Goal: Task Accomplishment & Management: Manage account settings

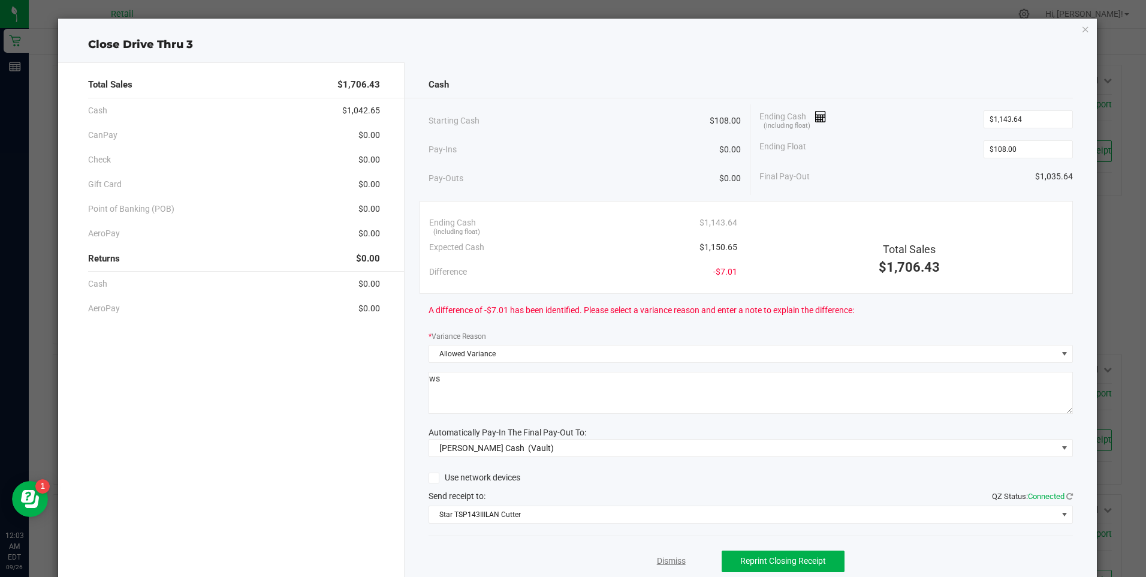
scroll to position [660, 0]
click at [670, 564] on link "Dismiss" at bounding box center [671, 561] width 29 height 13
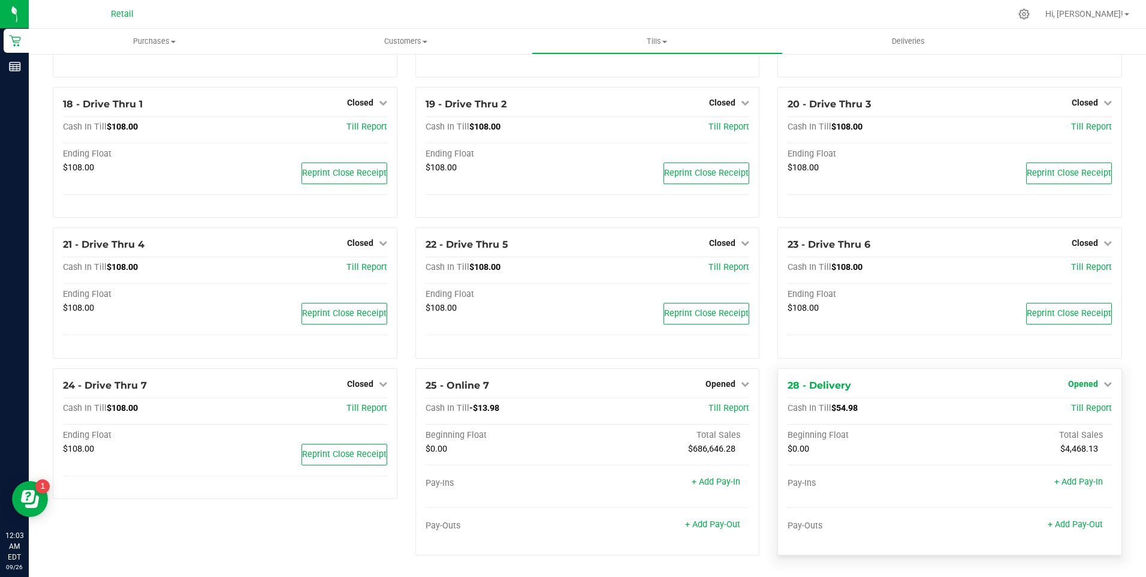
scroll to position [785, 0]
click at [1104, 386] on icon at bounding box center [1108, 384] width 8 height 8
click at [1071, 409] on link "Close Till" at bounding box center [1084, 409] width 32 height 10
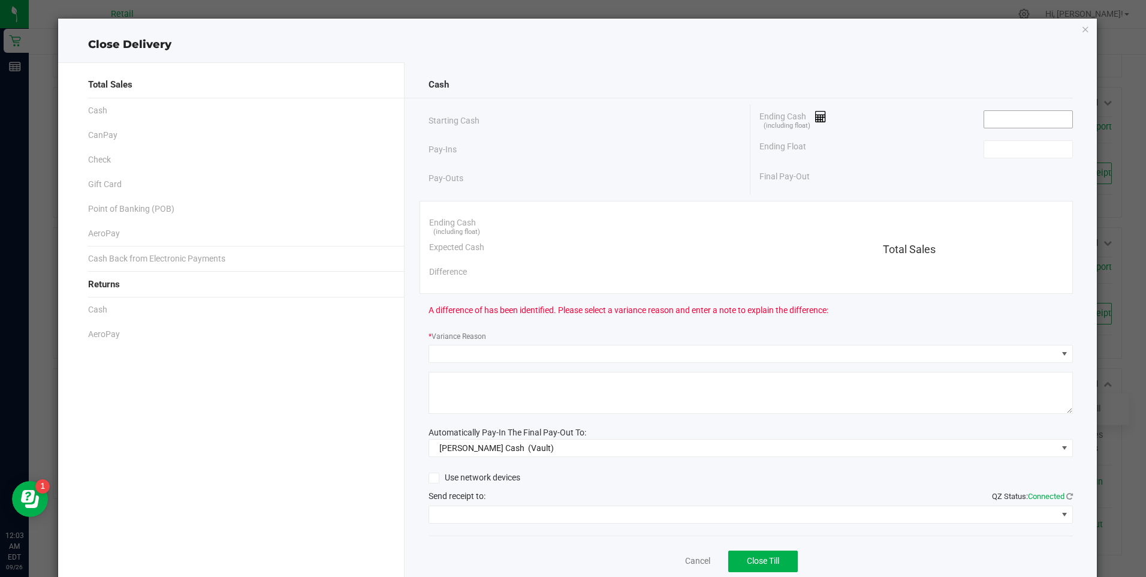
click at [1001, 125] on input at bounding box center [1029, 119] width 88 height 17
type input "$0.00"
click at [1009, 153] on input at bounding box center [1029, 149] width 88 height 17
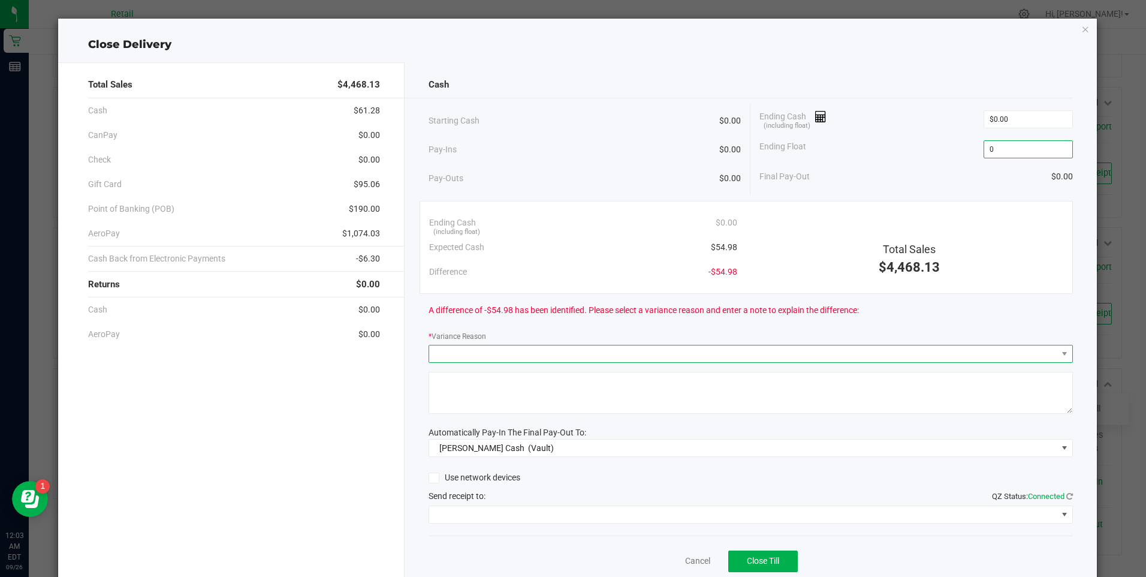
type input "$0.00"
click at [676, 356] on span at bounding box center [743, 353] width 628 height 17
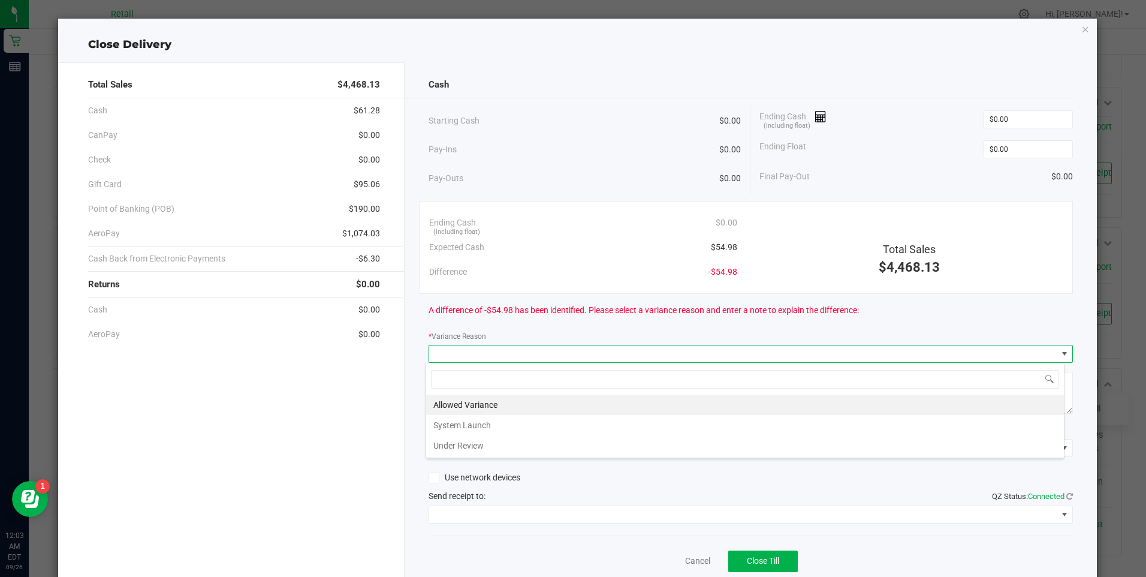
scroll to position [18, 639]
click at [685, 562] on link "Cancel" at bounding box center [697, 561] width 25 height 13
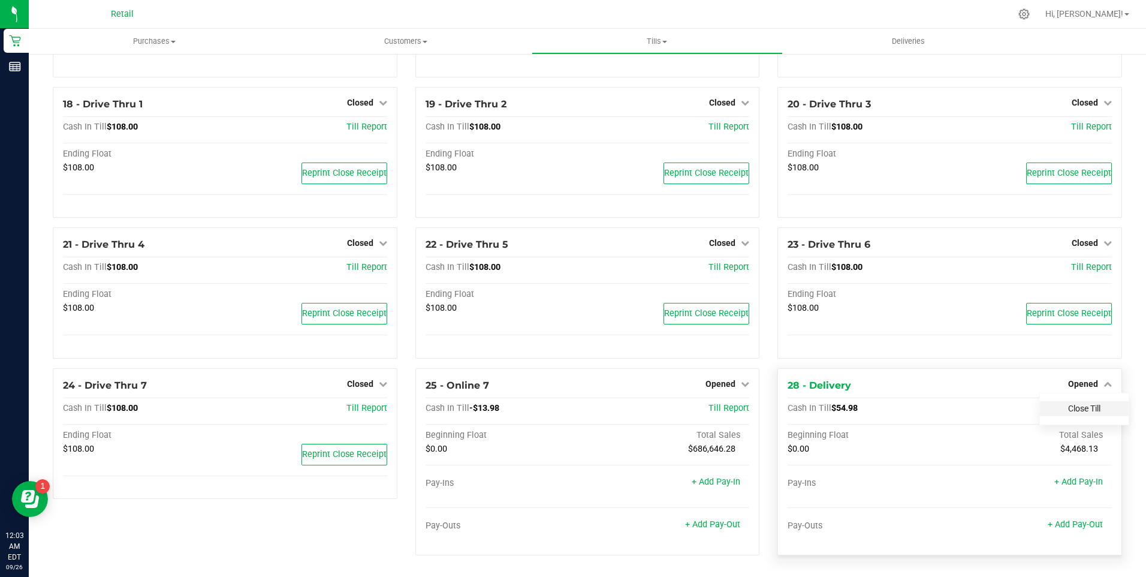
click at [1070, 404] on link "Close Till" at bounding box center [1084, 409] width 32 height 10
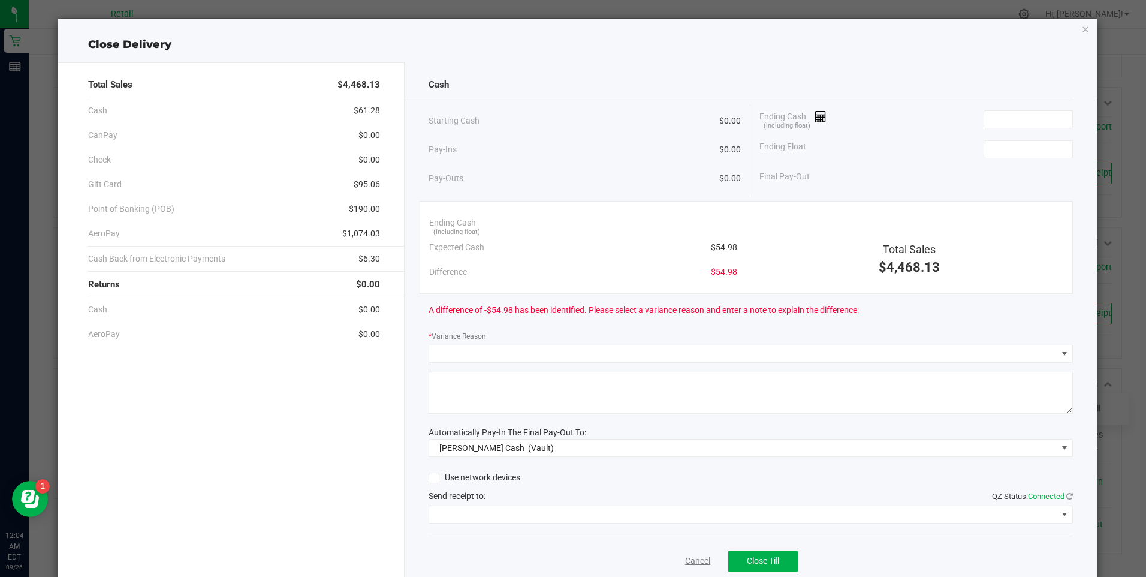
click at [691, 564] on link "Cancel" at bounding box center [697, 561] width 25 height 13
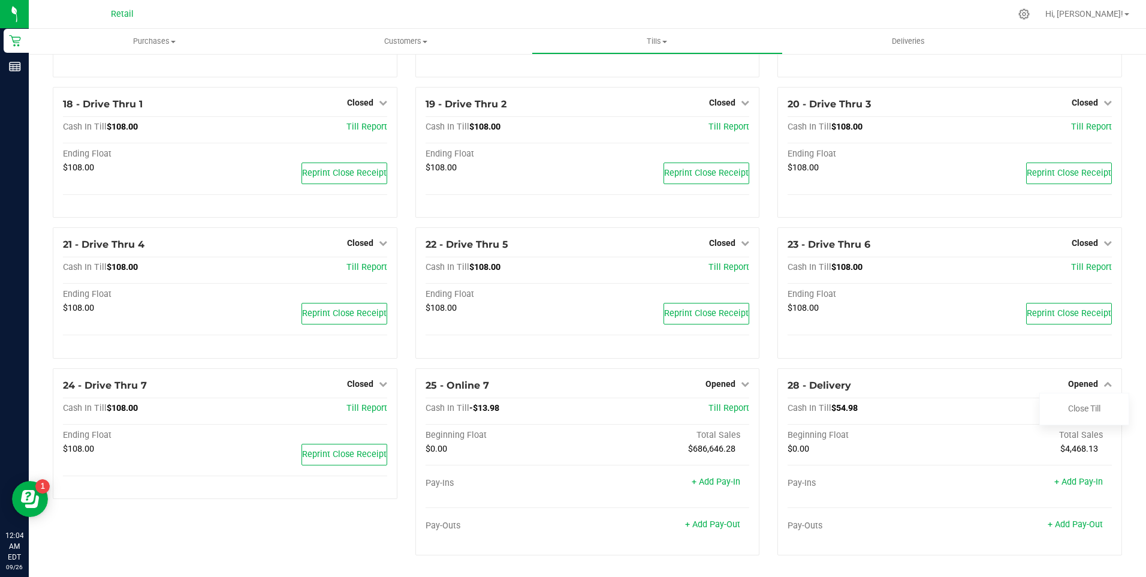
click at [1023, 363] on div "23 - Drive Thru 6 Closed Open Till Cash In Till $108.00 Till Report Ending Floa…" at bounding box center [950, 297] width 363 height 141
click at [1122, 362] on div "23 - Drive Thru 6 Closed Open Till Cash In Till $108.00 Till Report Ending Floa…" at bounding box center [950, 297] width 363 height 141
click at [1100, 407] on div "Close Till" at bounding box center [1084, 408] width 89 height 15
click at [1070, 405] on link "Close Till" at bounding box center [1084, 409] width 32 height 10
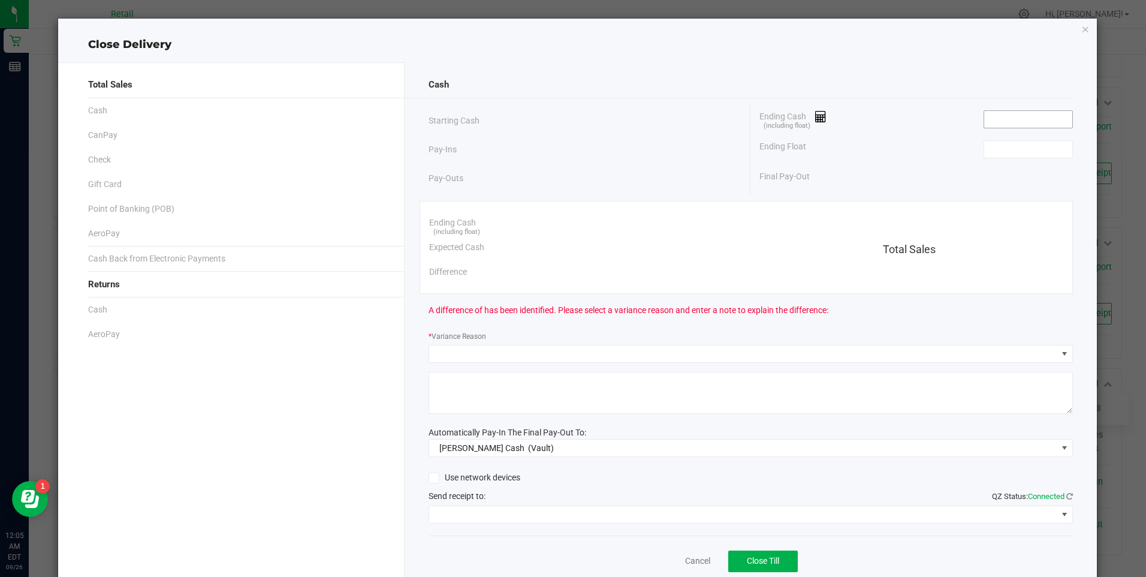
click at [1012, 124] on input at bounding box center [1029, 119] width 88 height 17
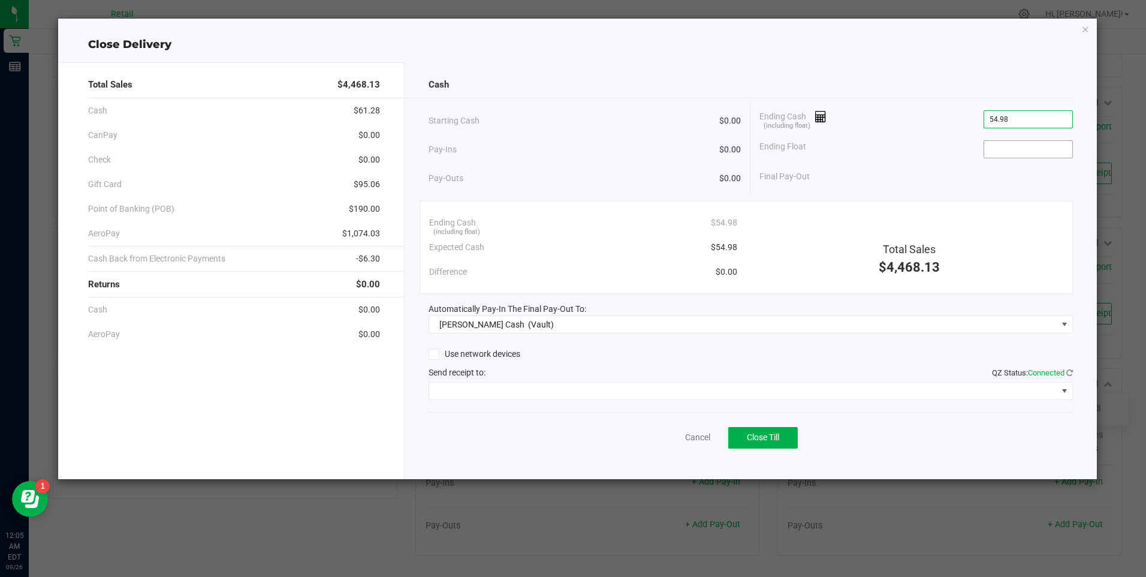
type input "$54.98"
click at [1002, 152] on input at bounding box center [1029, 149] width 88 height 17
type input "$0.00"
click at [763, 434] on span "Close Till" at bounding box center [763, 437] width 32 height 10
click at [669, 440] on link "Dismiss" at bounding box center [671, 437] width 29 height 13
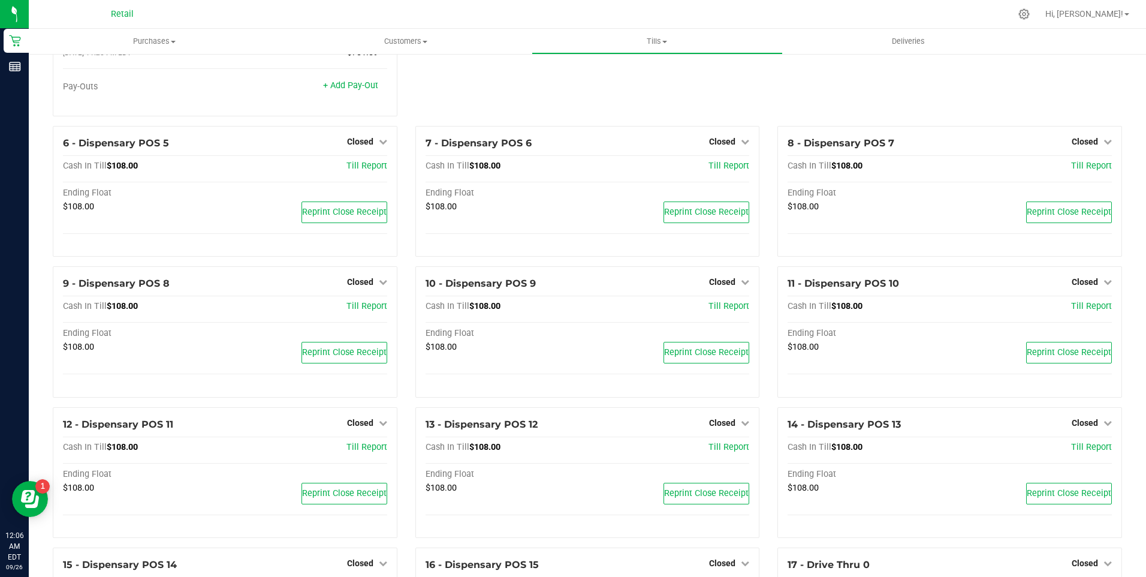
scroll to position [0, 0]
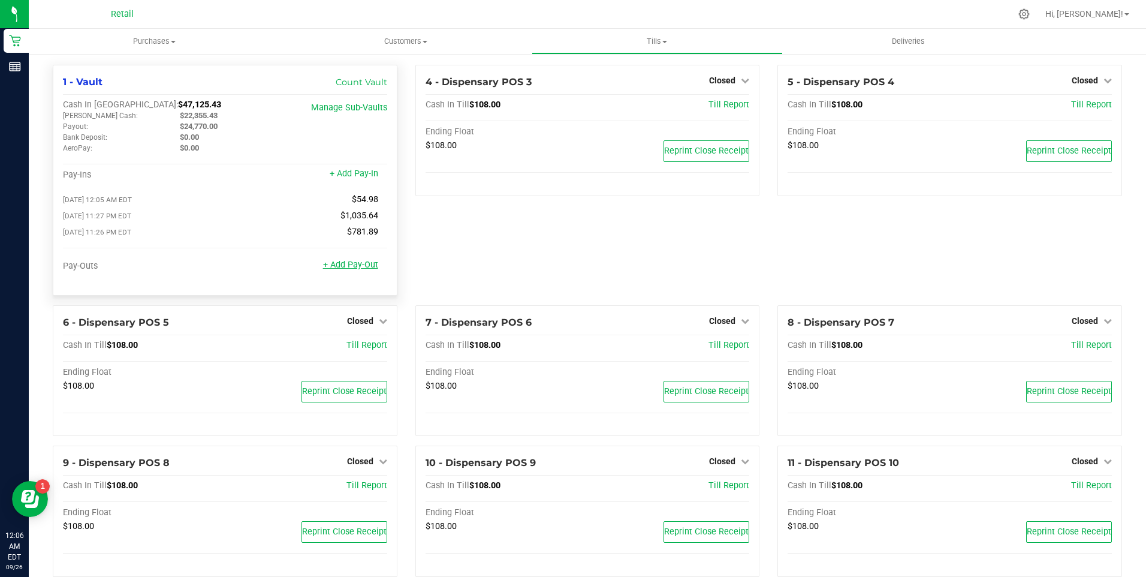
click at [365, 270] on link "+ Add Pay-Out" at bounding box center [350, 265] width 55 height 10
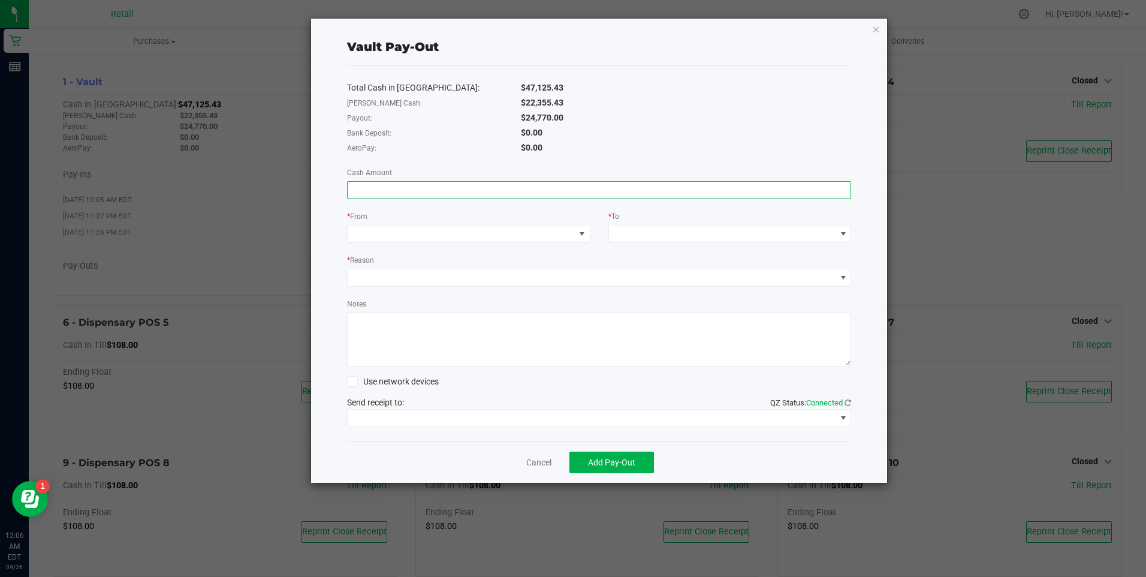
click at [392, 192] on input at bounding box center [600, 190] width 504 height 17
type input "$24,770.00"
click at [394, 232] on span at bounding box center [461, 233] width 227 height 17
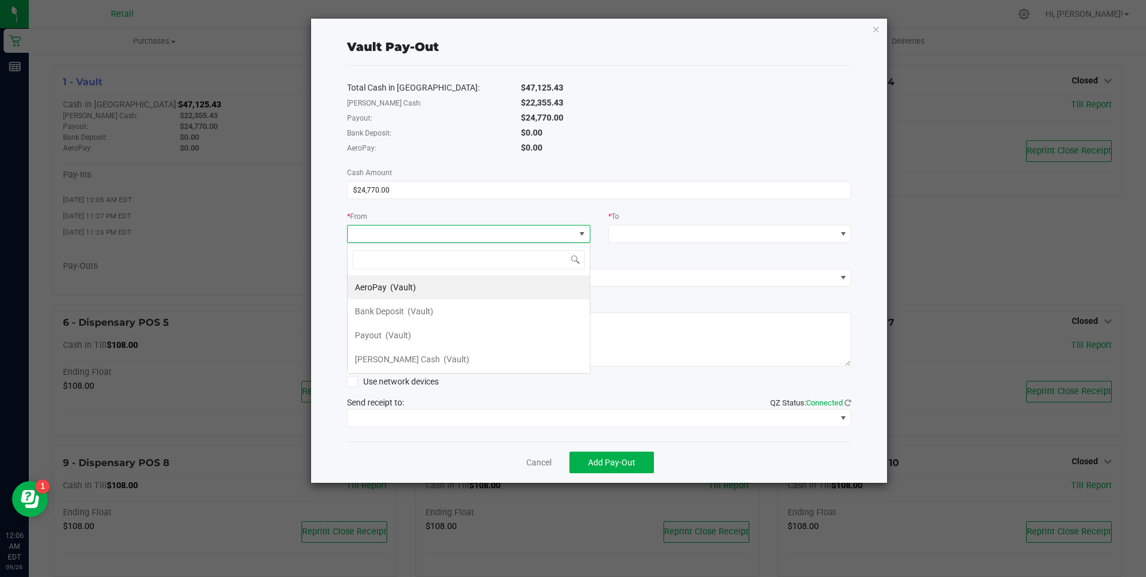
scroll to position [18, 243]
click at [401, 340] on div "Payout (Vault)" at bounding box center [383, 335] width 56 height 22
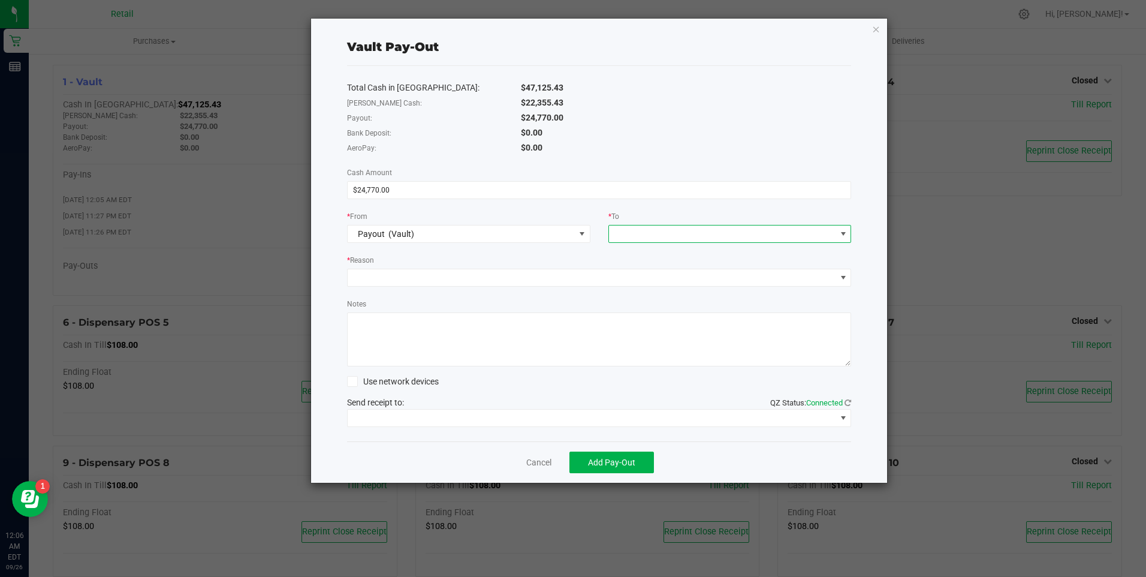
click at [669, 237] on span at bounding box center [722, 233] width 227 height 17
click at [705, 381] on span "(Vault)" at bounding box center [718, 383] width 26 height 10
click at [384, 268] on div "* Reason" at bounding box center [599, 261] width 505 height 15
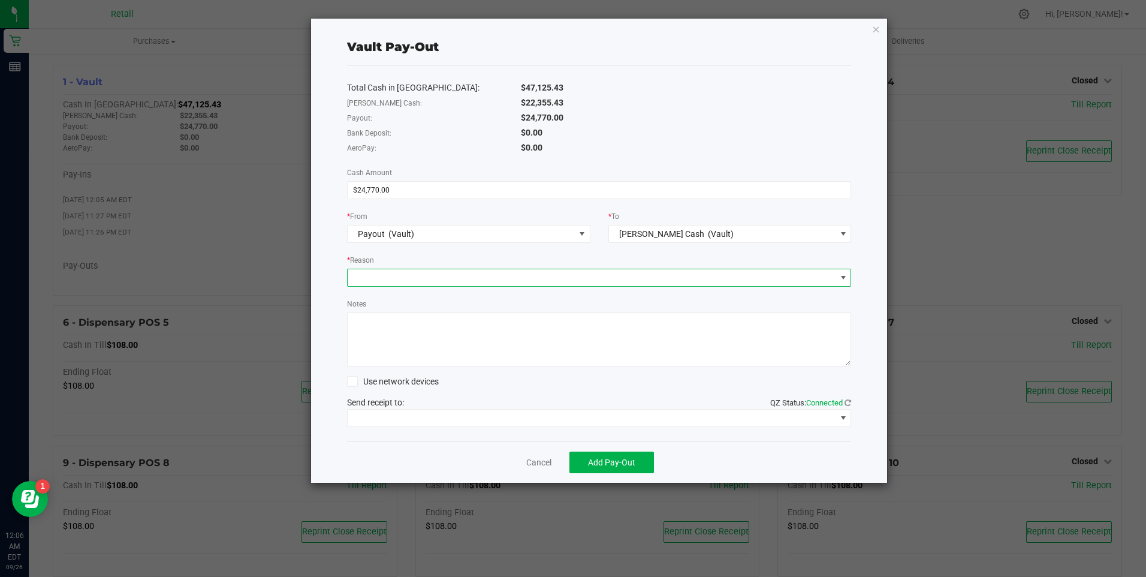
click at [403, 279] on span at bounding box center [592, 277] width 489 height 17
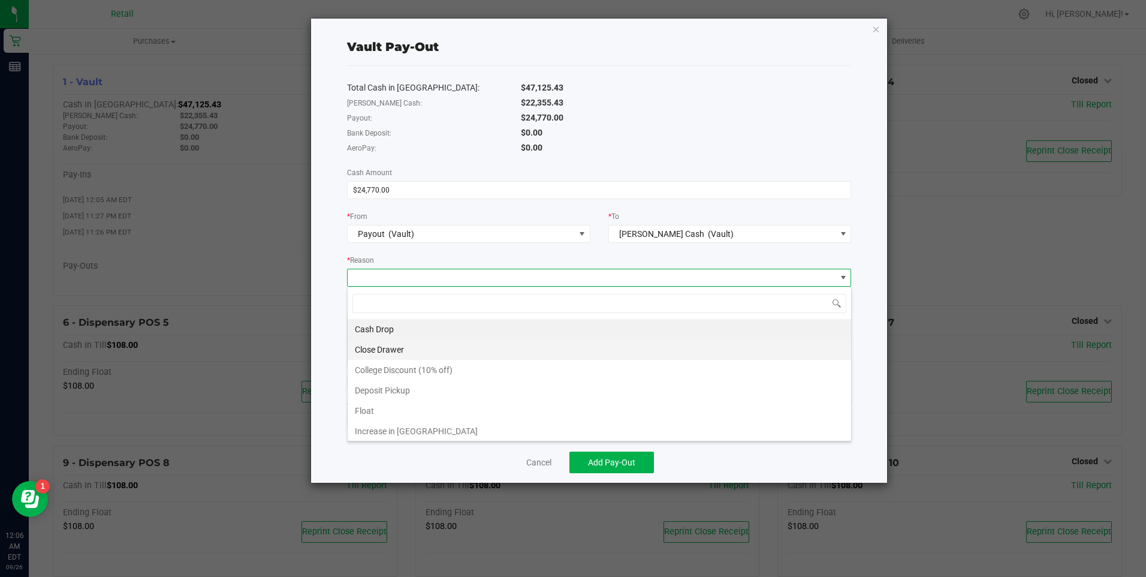
scroll to position [18, 504]
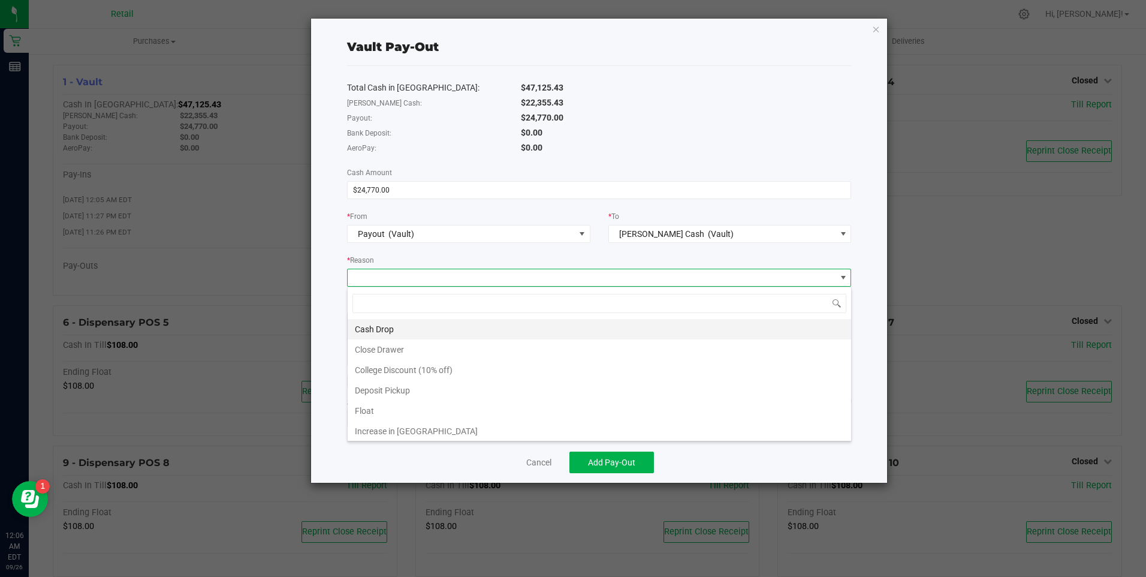
click at [372, 327] on li "Cash Drop" at bounding box center [600, 329] width 504 height 20
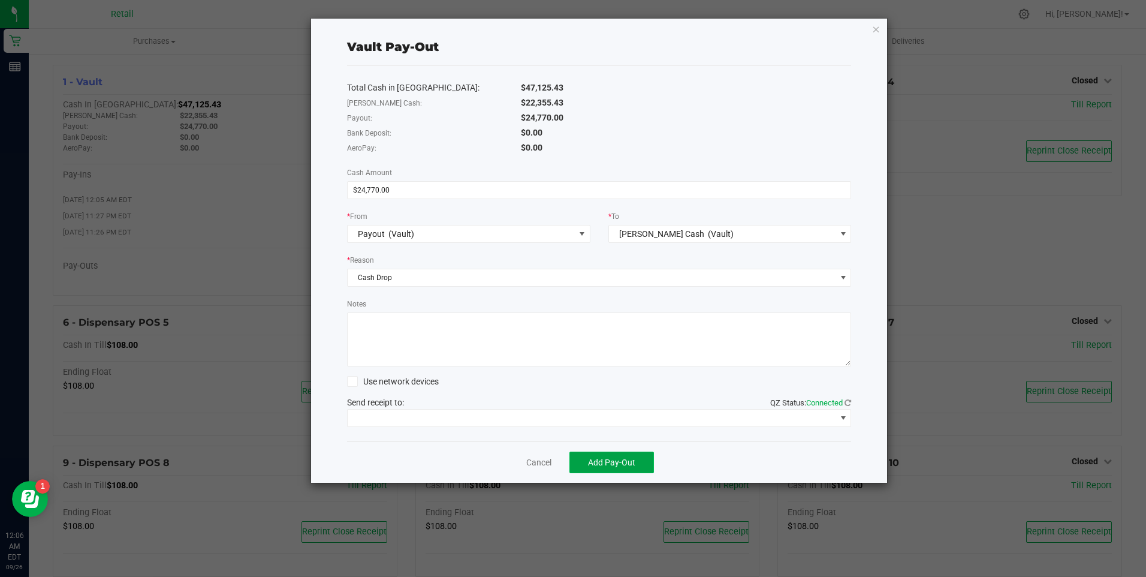
click at [605, 459] on span "Add Pay-Out" at bounding box center [611, 462] width 47 height 10
click at [537, 459] on link "Dismiss" at bounding box center [534, 462] width 29 height 13
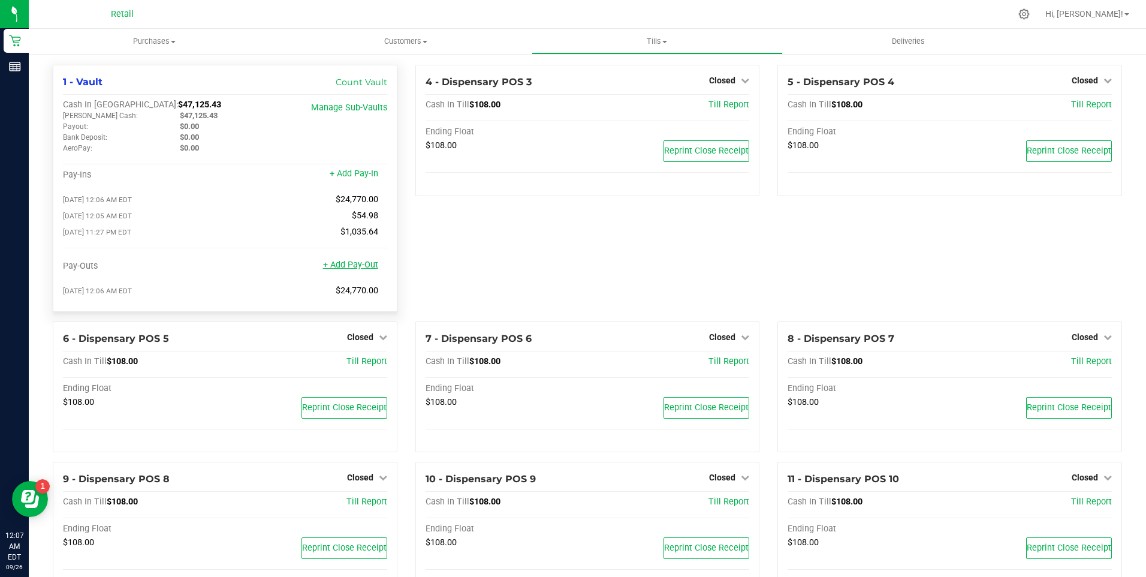
click at [338, 269] on link "+ Add Pay-Out" at bounding box center [350, 265] width 55 height 10
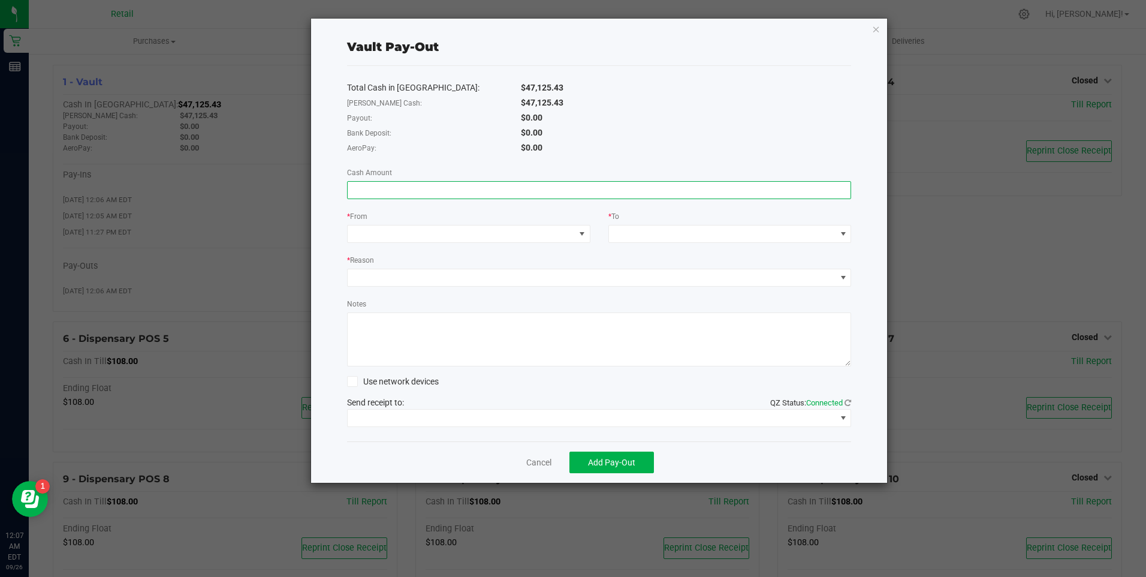
click at [362, 186] on input at bounding box center [600, 190] width 504 height 17
type input "$33,350.00"
click at [363, 231] on span at bounding box center [461, 233] width 227 height 17
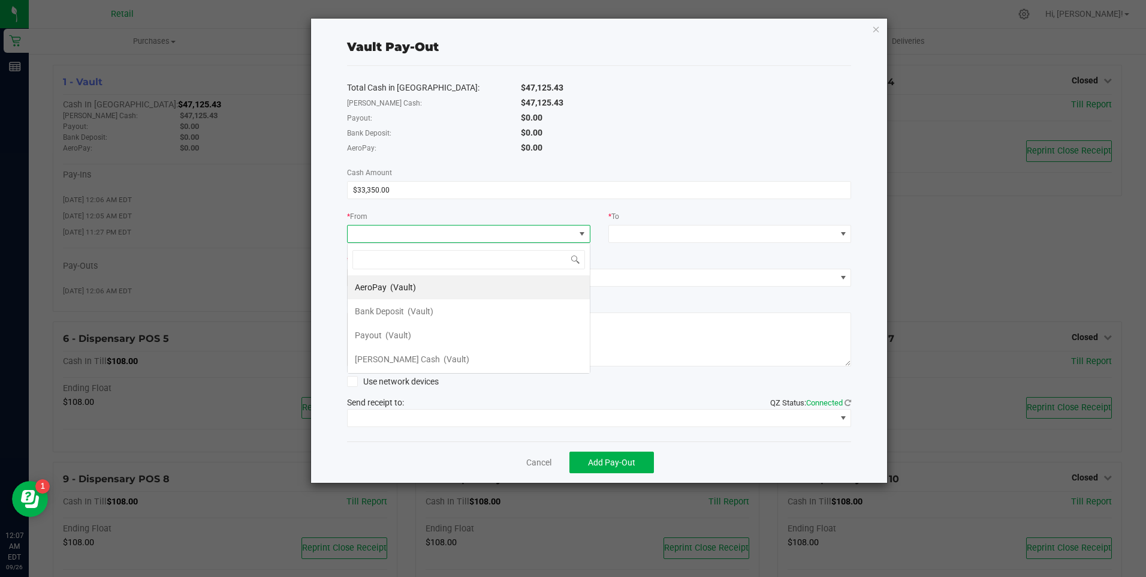
scroll to position [18, 243]
click at [386, 363] on span "[PERSON_NAME] Cash" at bounding box center [397, 359] width 85 height 10
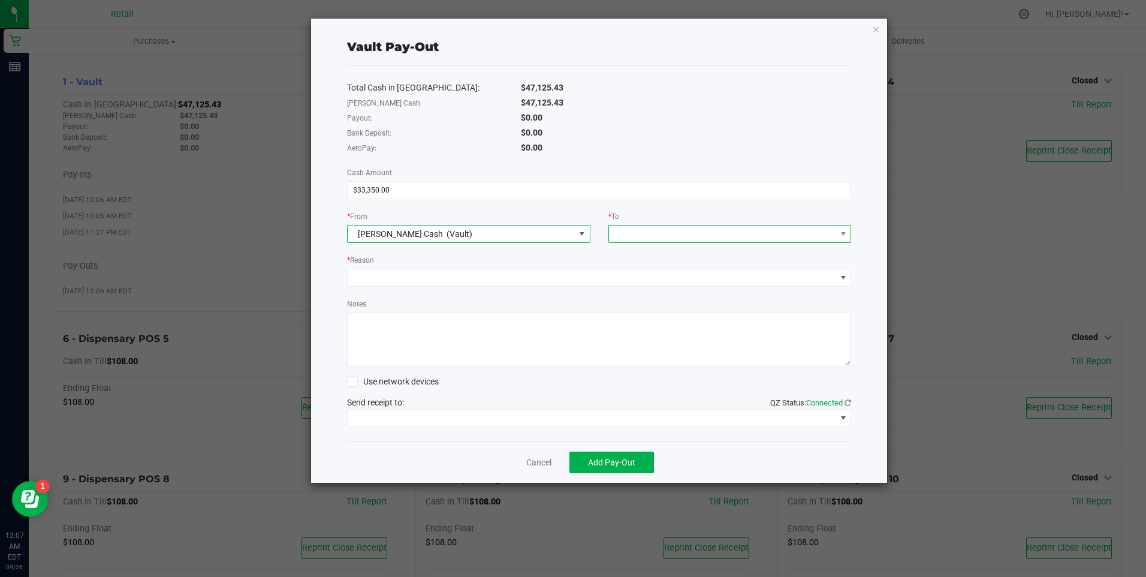
click at [644, 230] on span at bounding box center [722, 233] width 227 height 17
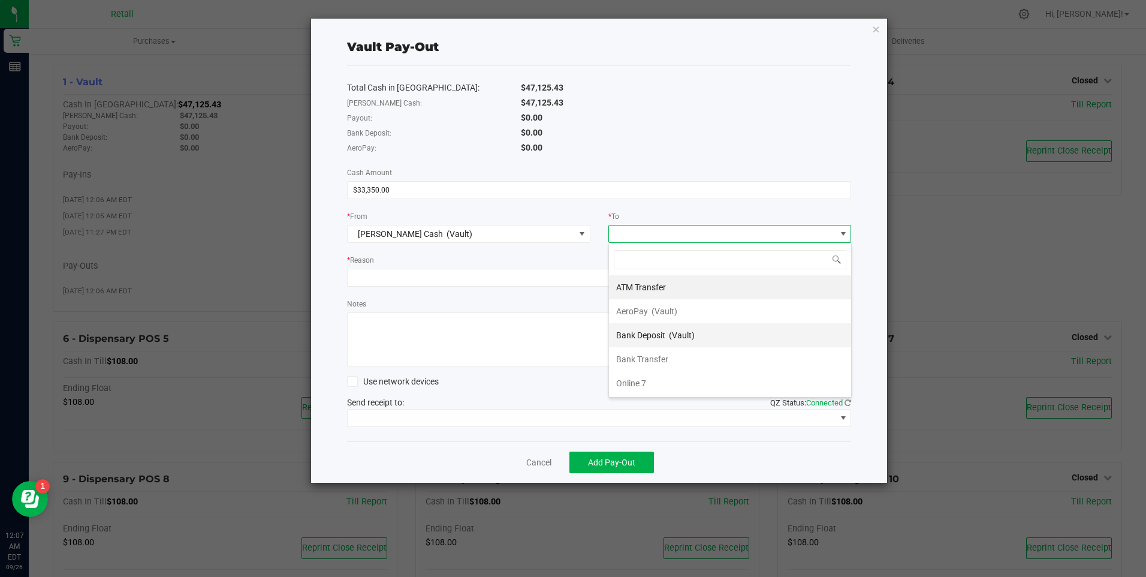
click at [649, 336] on span "Bank Deposit" at bounding box center [640, 335] width 49 height 10
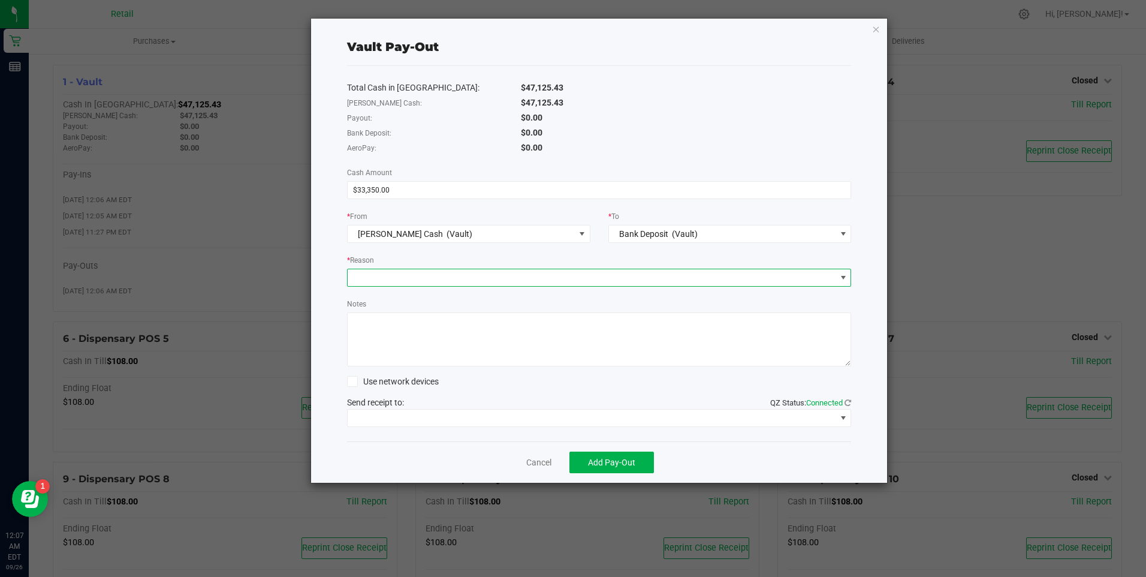
click at [438, 273] on span at bounding box center [592, 277] width 489 height 17
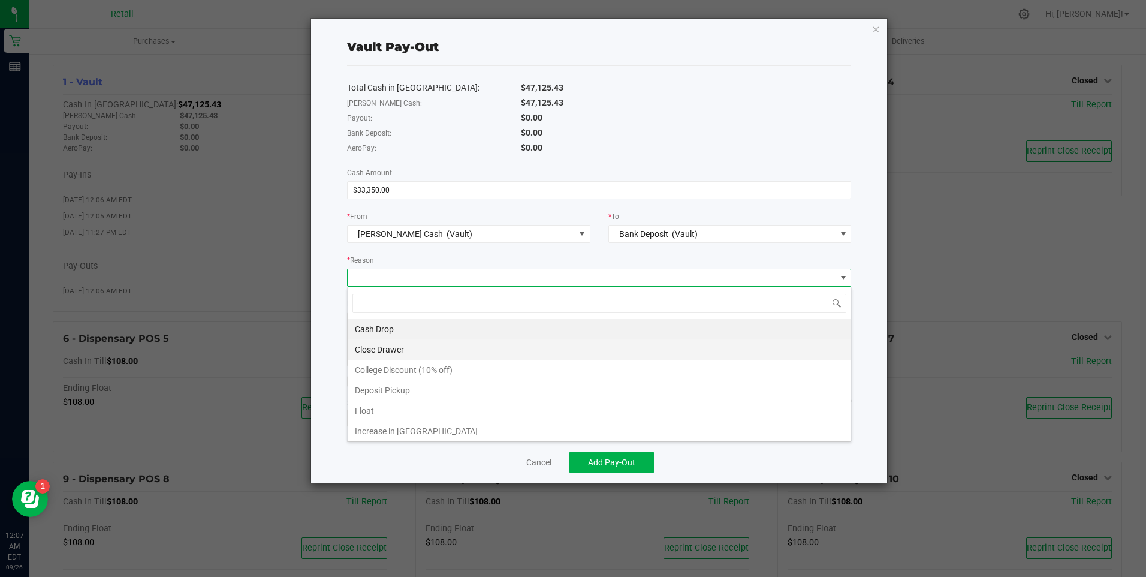
scroll to position [18, 504]
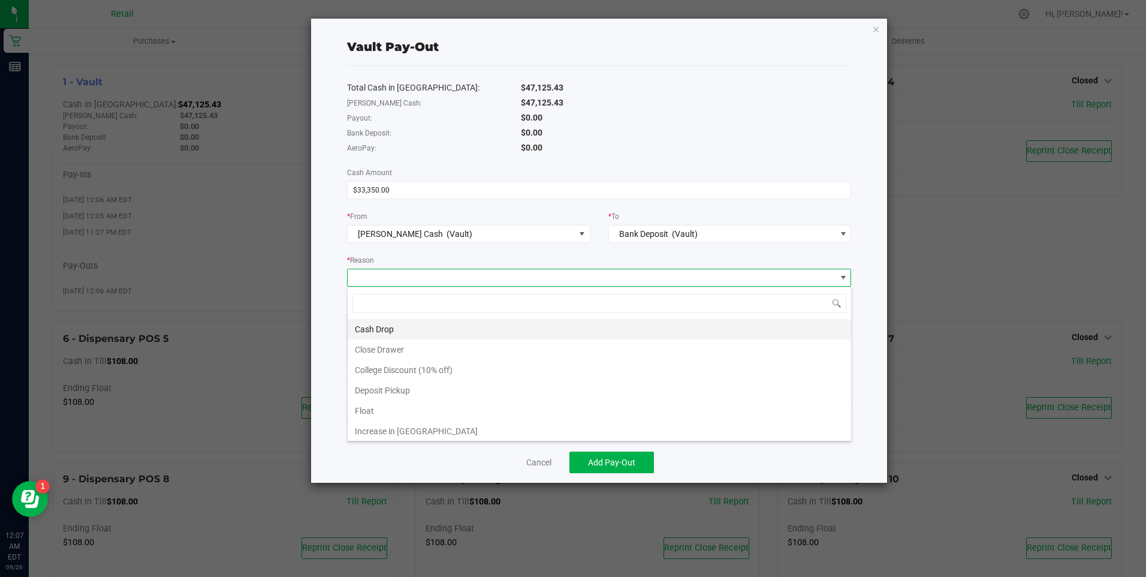
click at [384, 327] on li "Cash Drop" at bounding box center [600, 329] width 504 height 20
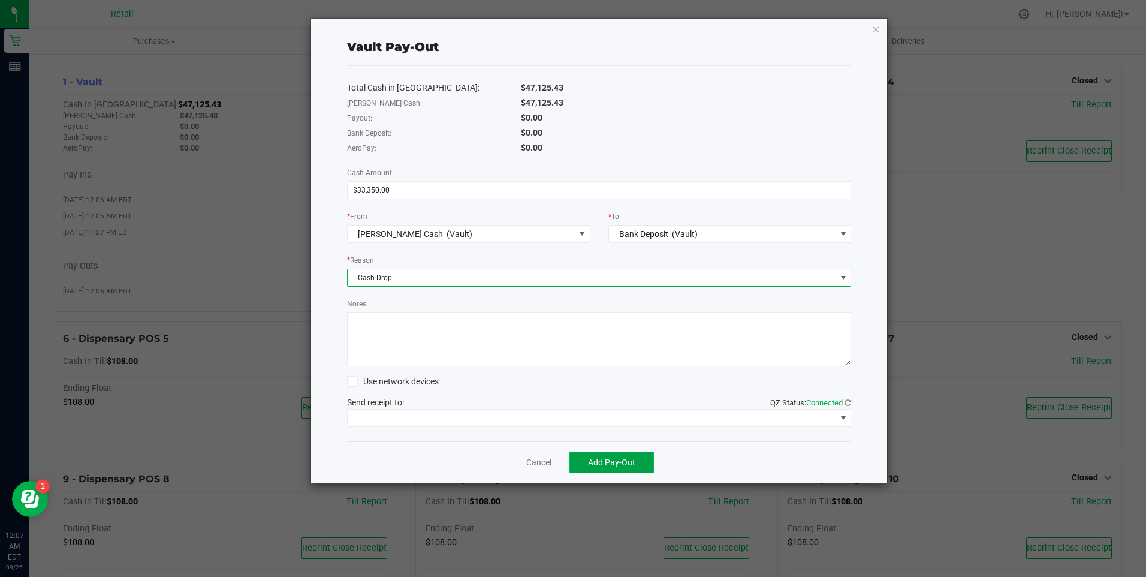
click at [603, 462] on span "Add Pay-Out" at bounding box center [611, 462] width 47 height 10
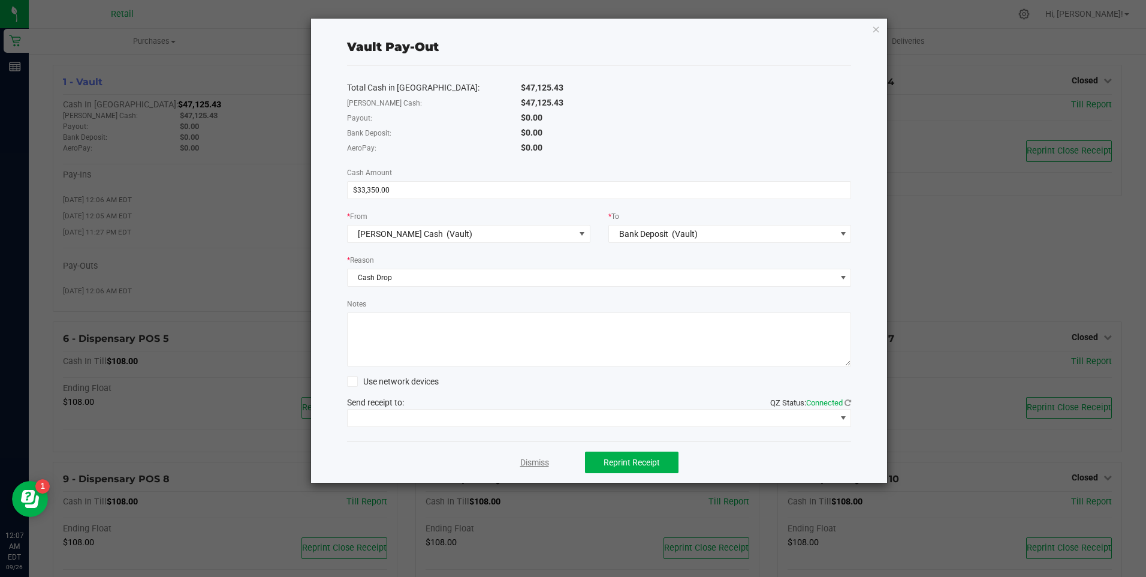
click at [537, 460] on link "Dismiss" at bounding box center [534, 462] width 29 height 13
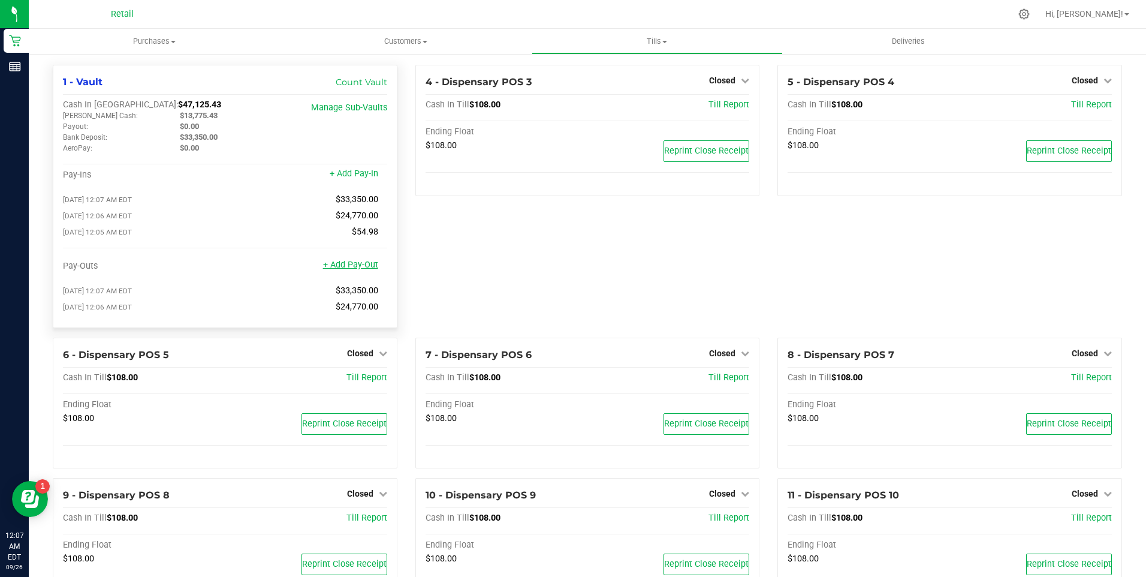
click at [344, 270] on link "+ Add Pay-Out" at bounding box center [350, 265] width 55 height 10
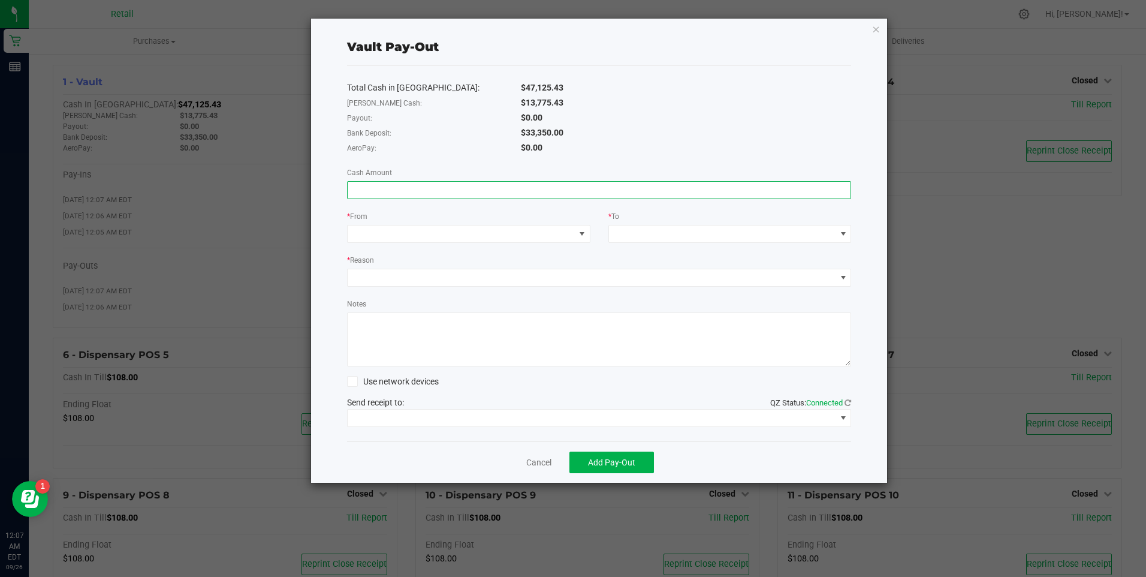
click at [378, 194] on input at bounding box center [600, 190] width 504 height 17
type input "$33,350.00"
click at [373, 230] on span at bounding box center [461, 233] width 227 height 17
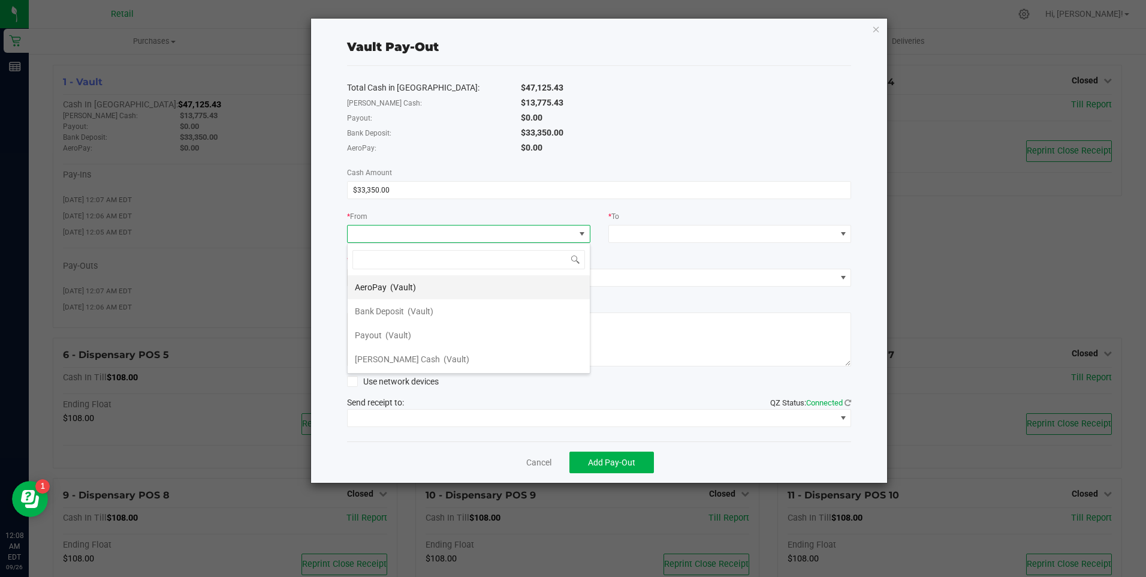
scroll to position [18, 243]
click at [400, 311] on span "Bank Deposit" at bounding box center [379, 311] width 49 height 10
click at [633, 236] on span at bounding box center [722, 233] width 227 height 17
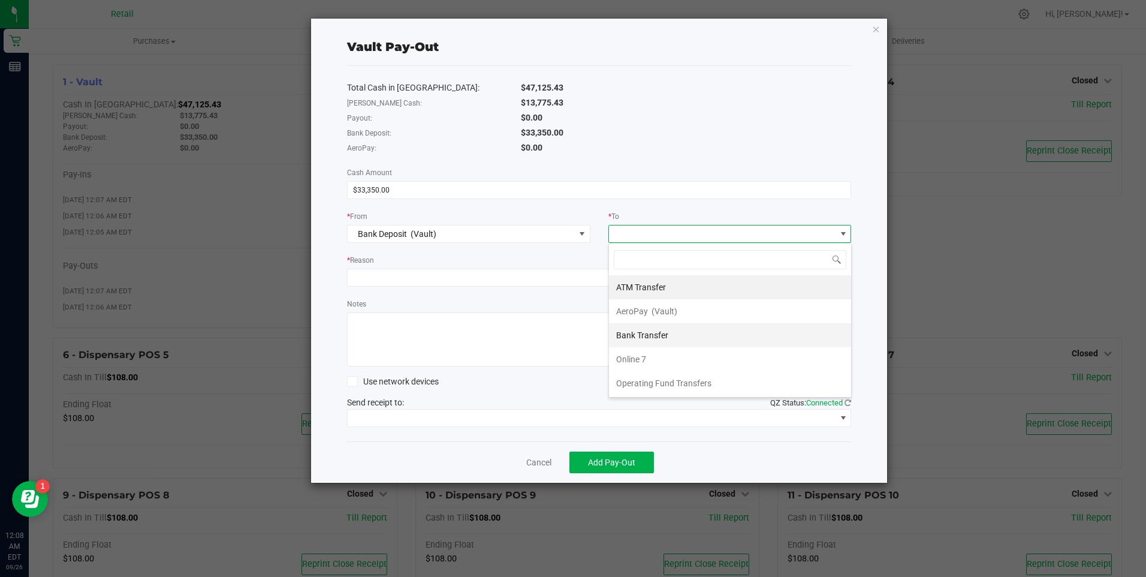
click at [634, 339] on span "Bank Transfer" at bounding box center [642, 335] width 52 height 10
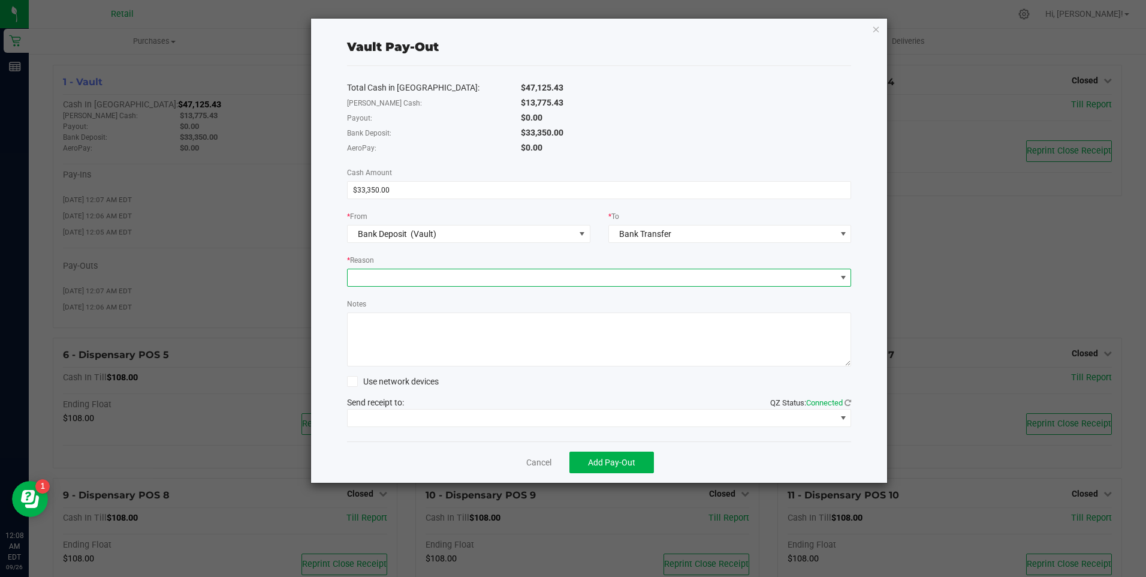
click at [383, 278] on span at bounding box center [592, 277] width 489 height 17
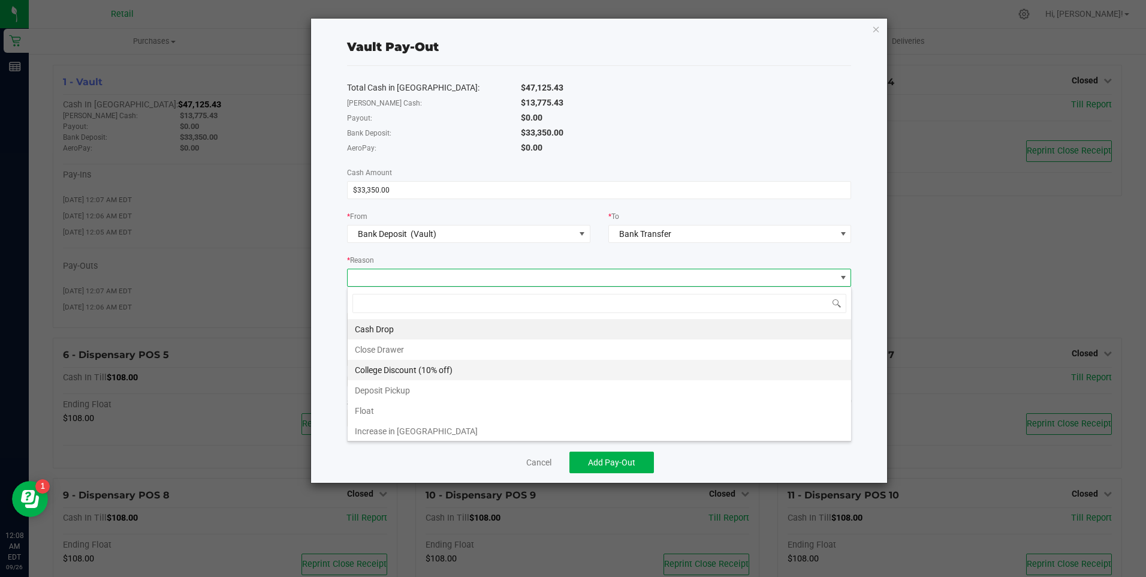
scroll to position [18, 504]
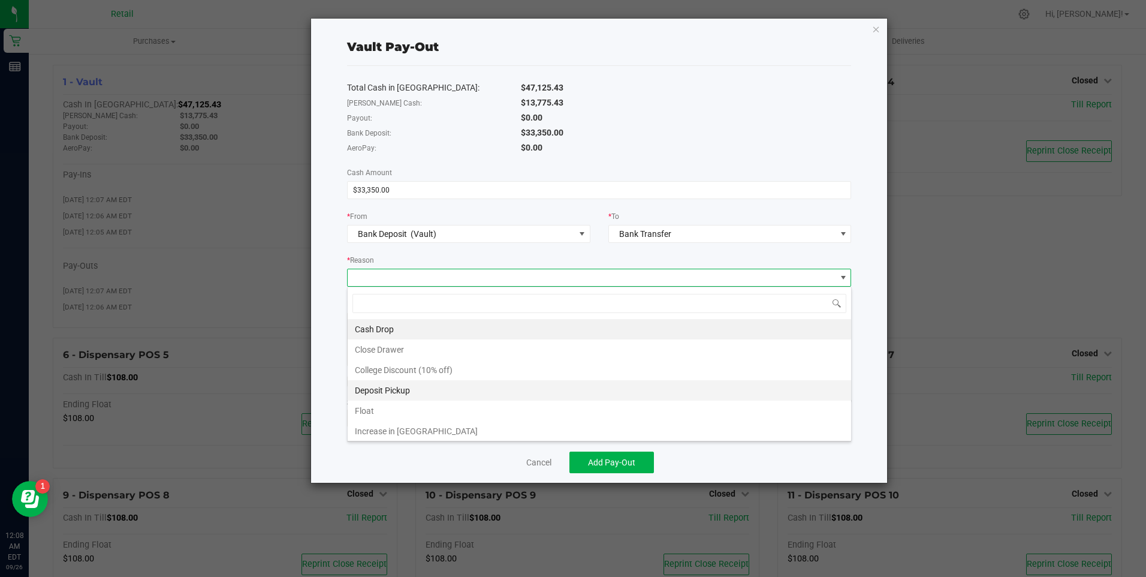
click at [384, 389] on li "Deposit Pickup" at bounding box center [600, 390] width 504 height 20
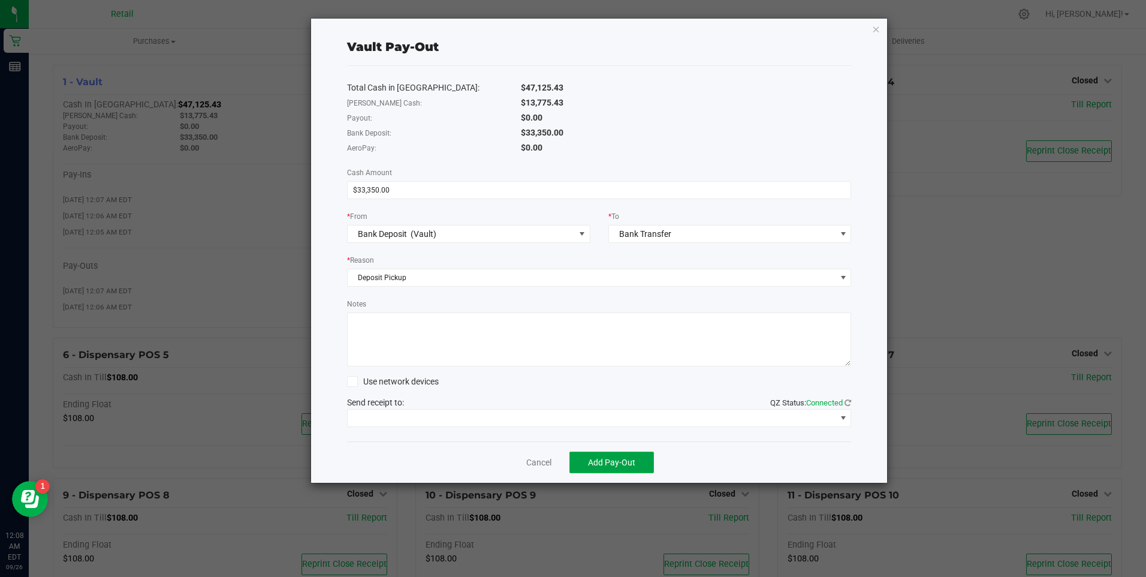
click at [592, 453] on button "Add Pay-Out" at bounding box center [612, 462] width 85 height 22
click at [529, 462] on link "Dismiss" at bounding box center [534, 462] width 29 height 13
